Goal: Task Accomplishment & Management: Use online tool/utility

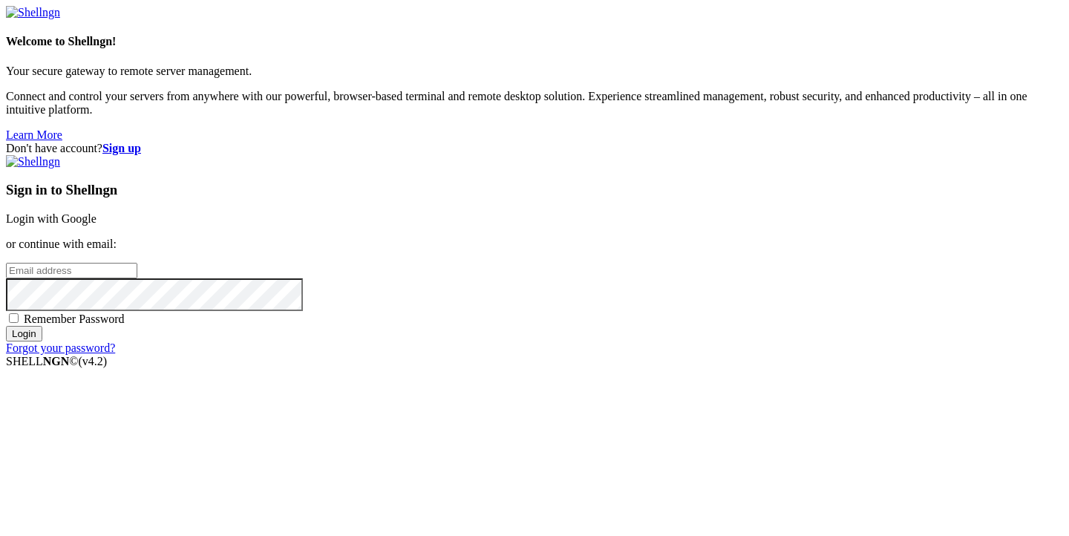
type input "[PERSON_NAME][EMAIL_ADDRESS][DOMAIN_NAME]"
click at [42, 341] on input "Login" at bounding box center [24, 334] width 36 height 16
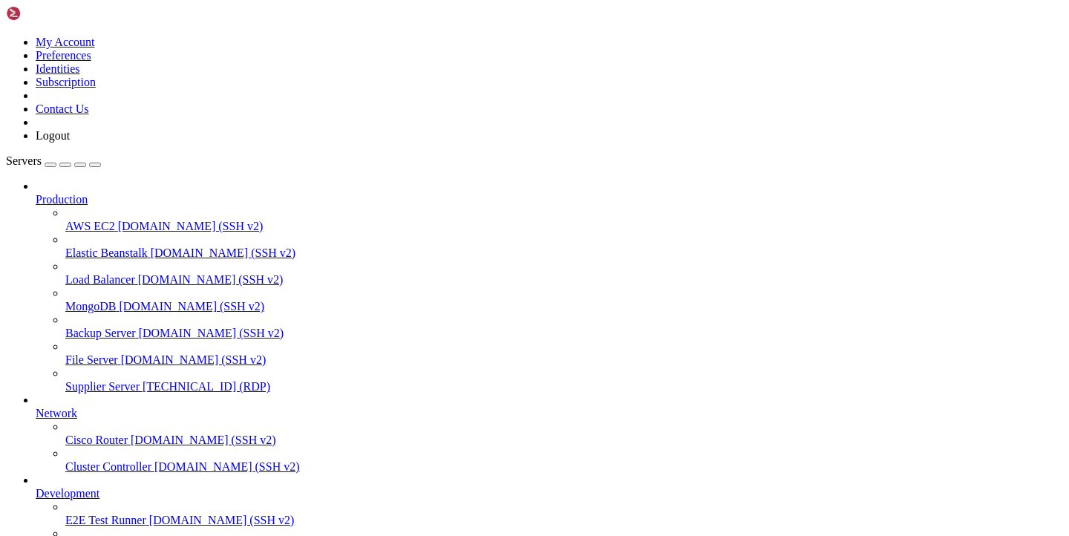
click at [107, 380] on span "Supplier Server" at bounding box center [102, 386] width 74 height 13
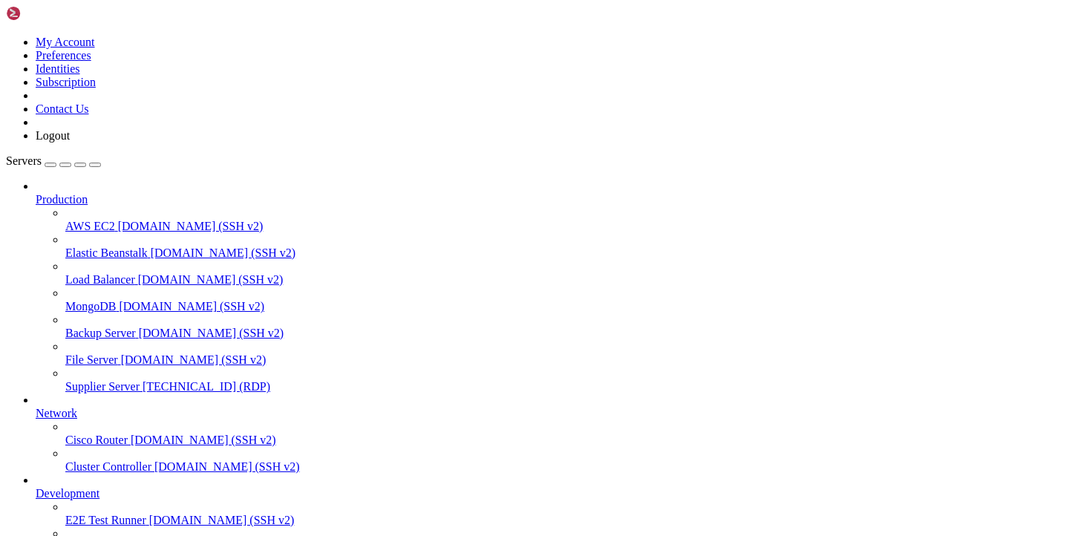
drag, startPoint x: 197, startPoint y: 1029, endPoint x: 271, endPoint y: 1035, distance: 74.5
